Goal: Task Accomplishment & Management: Manage account settings

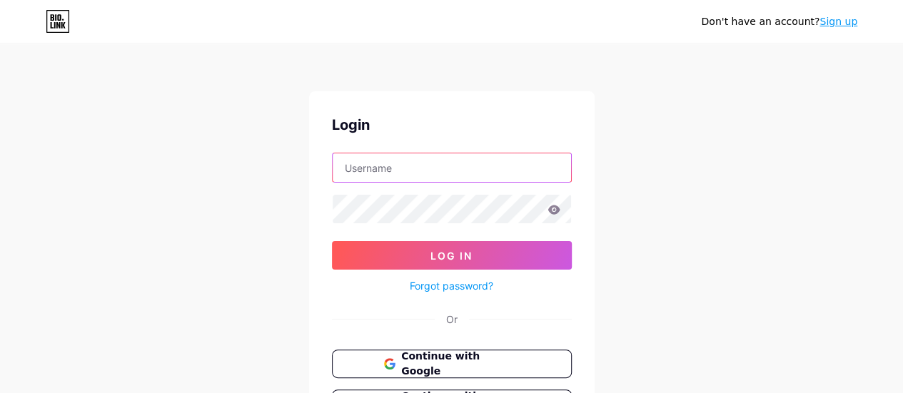
click at [481, 174] on input "text" at bounding box center [452, 168] width 239 height 29
type input "permiandesign@gmail.com"
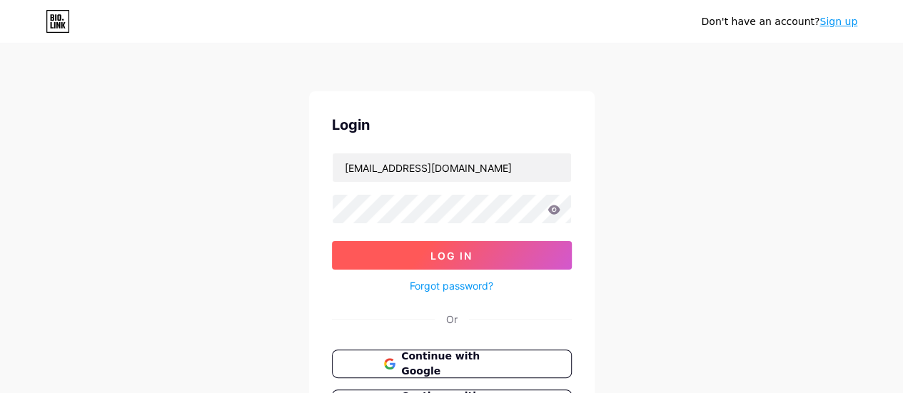
click at [422, 254] on button "Log In" at bounding box center [452, 255] width 240 height 29
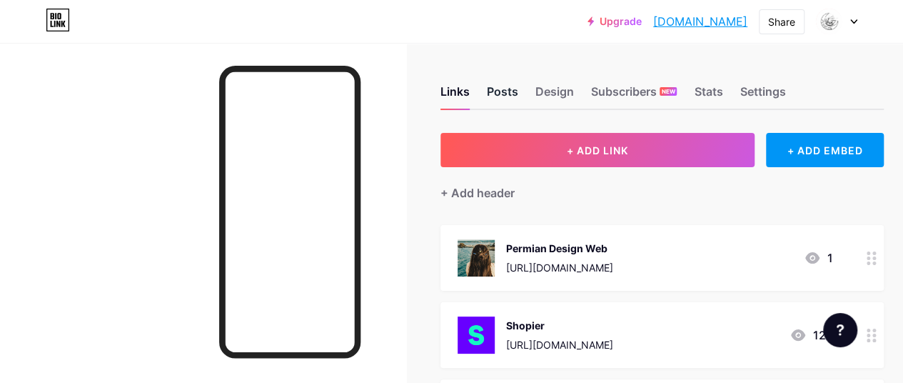
click at [516, 86] on div "Posts" at bounding box center [502, 96] width 31 height 26
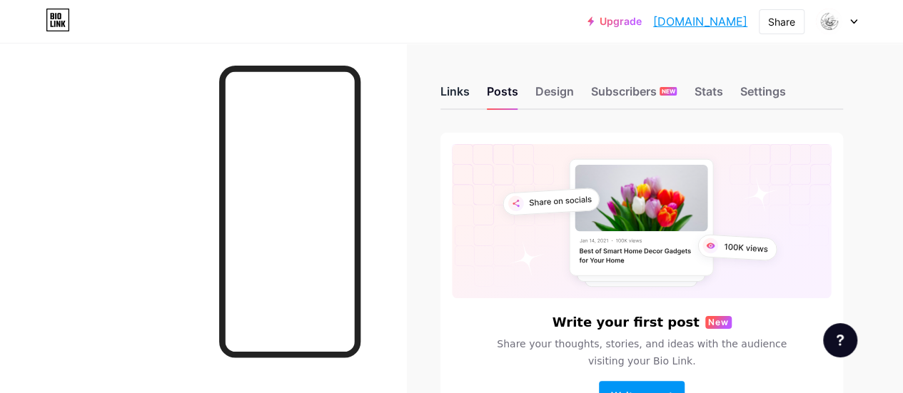
click at [456, 94] on div "Links" at bounding box center [455, 96] width 29 height 26
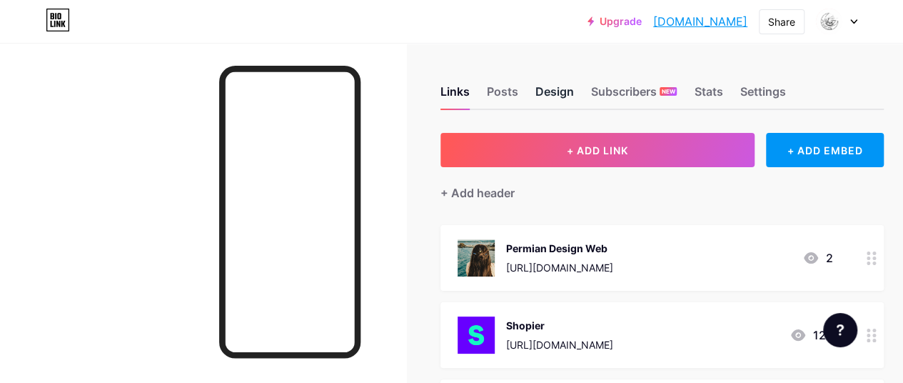
click at [568, 100] on div "Design" at bounding box center [555, 96] width 39 height 26
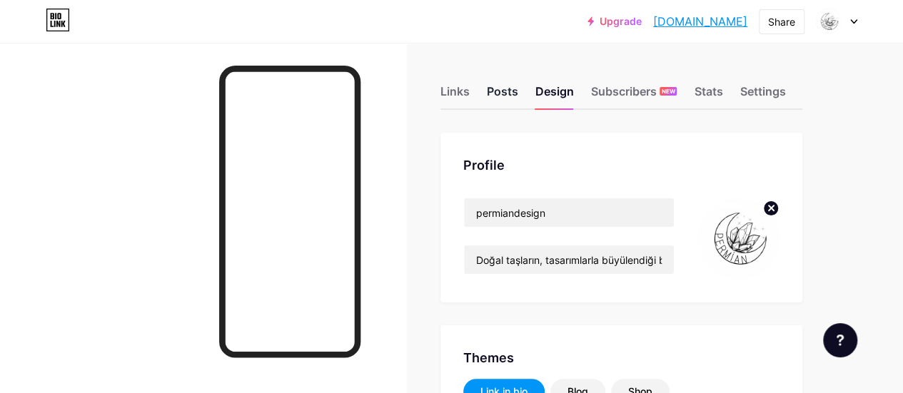
click at [516, 93] on div "Posts" at bounding box center [502, 96] width 31 height 26
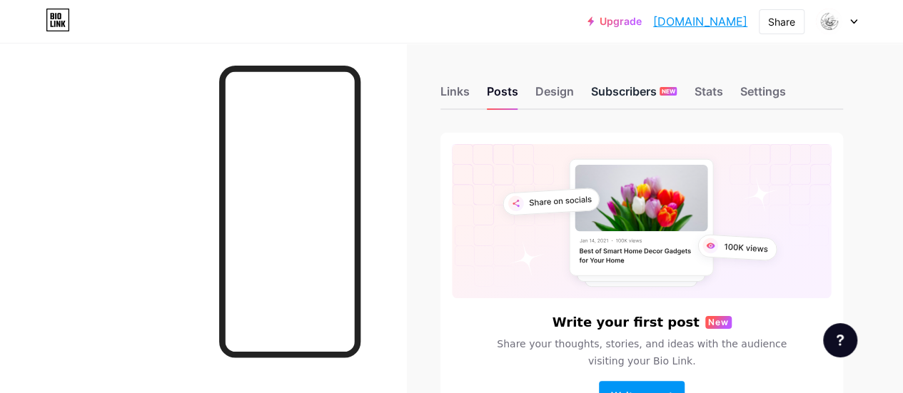
click at [628, 96] on div "Subscribers NEW" at bounding box center [634, 96] width 86 height 26
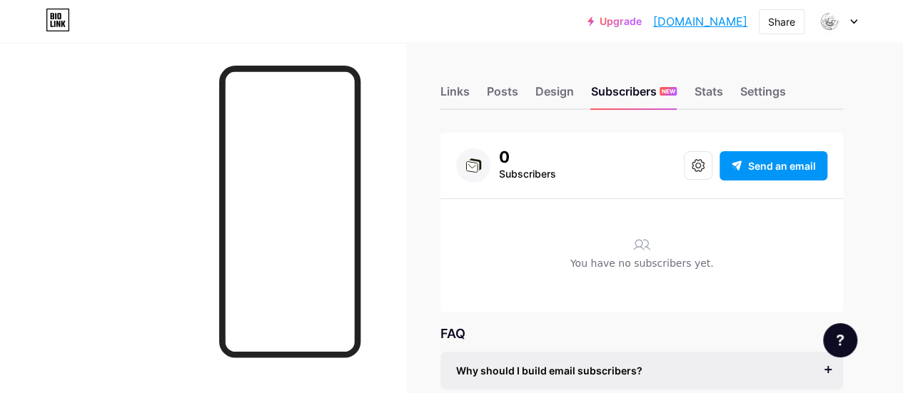
click at [486, 89] on div "Links Posts Design Subscribers NEW Stats Settings" at bounding box center [642, 85] width 403 height 50
click at [463, 96] on div "Links" at bounding box center [455, 96] width 29 height 26
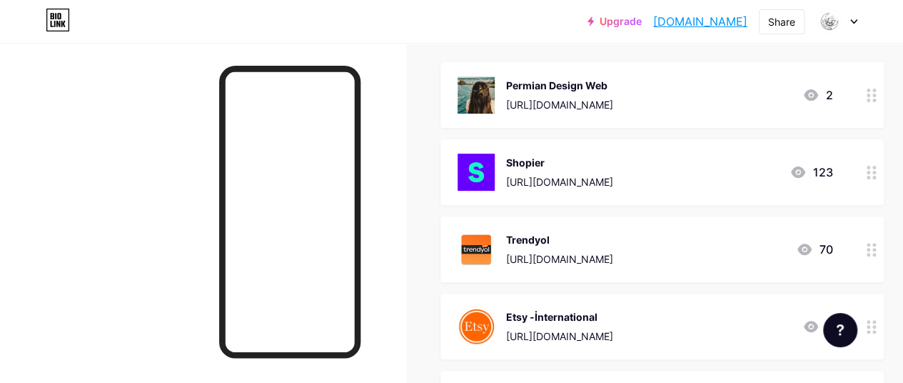
scroll to position [143, 0]
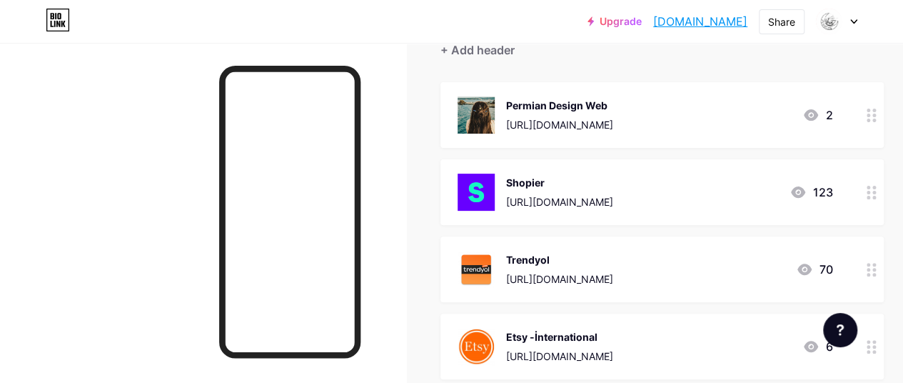
click at [875, 116] on icon at bounding box center [872, 116] width 10 height 14
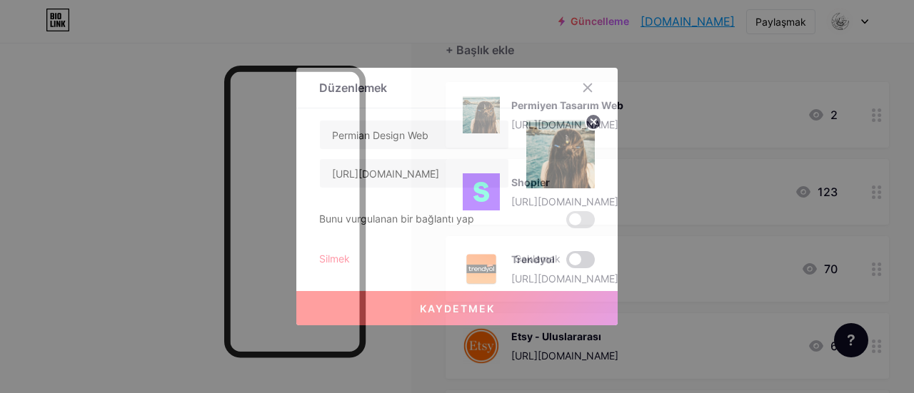
click at [573, 261] on span at bounding box center [580, 259] width 29 height 17
click at [566, 264] on input "checkbox" at bounding box center [566, 264] width 0 height 0
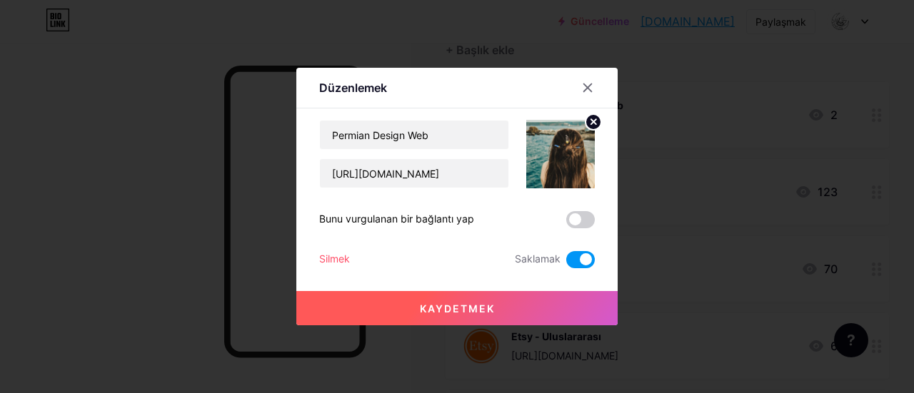
click at [523, 309] on button "Kaydetmek" at bounding box center [456, 308] width 321 height 34
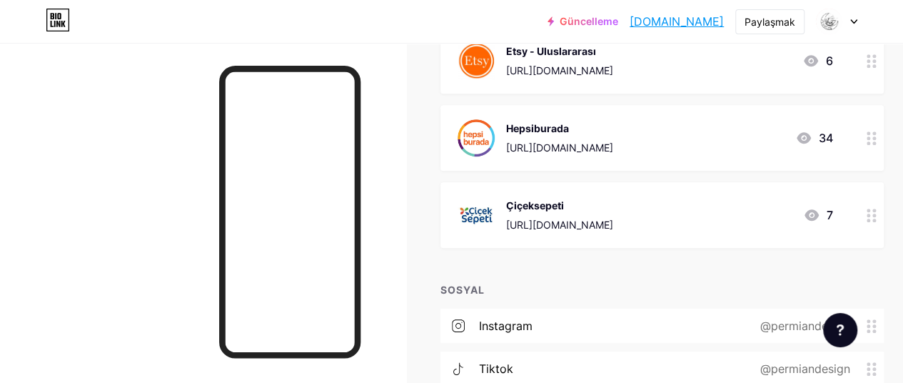
scroll to position [0, 0]
